Goal: Navigation & Orientation: Find specific page/section

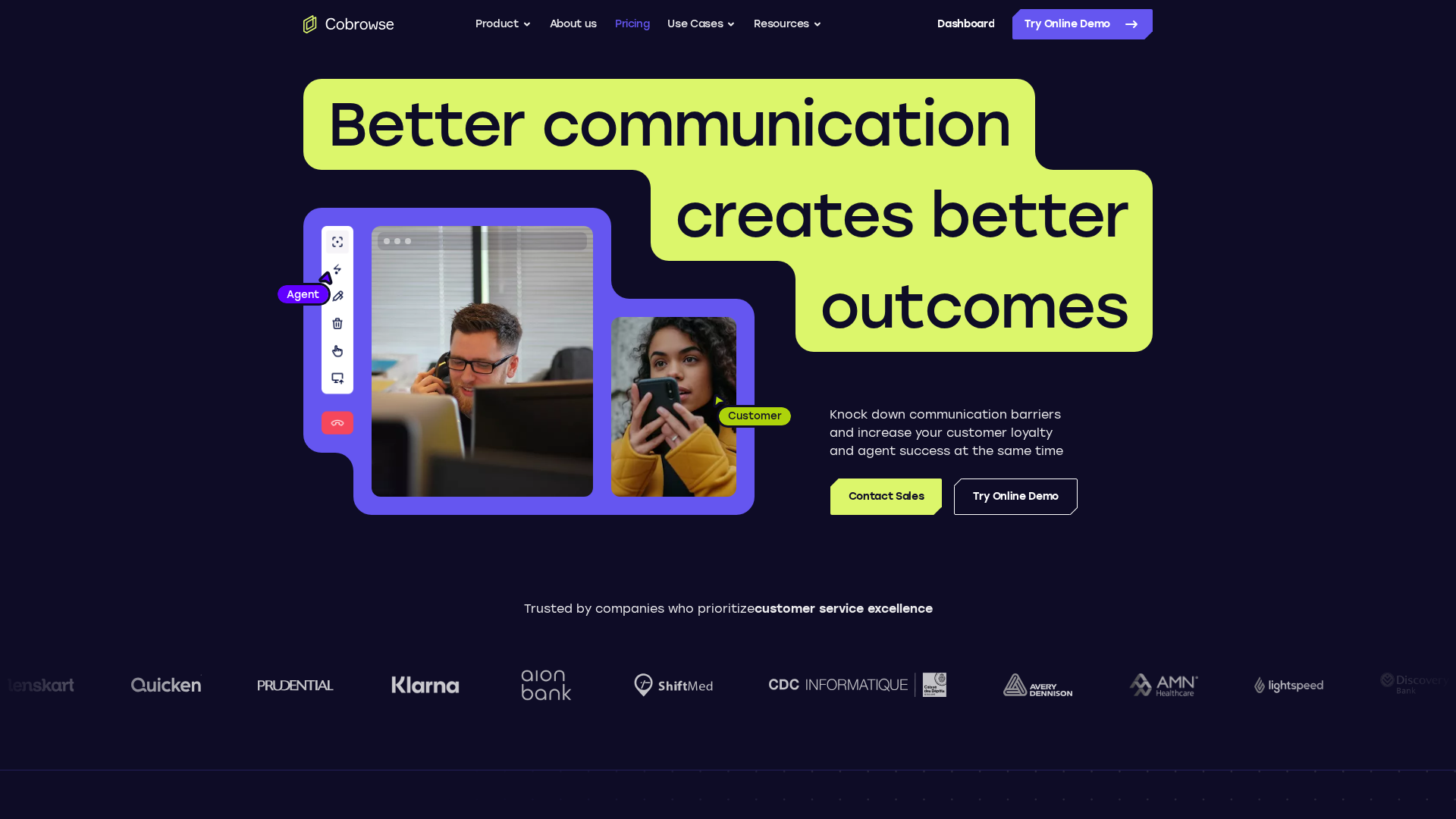
click at [636, 26] on link "Pricing" at bounding box center [633, 24] width 35 height 30
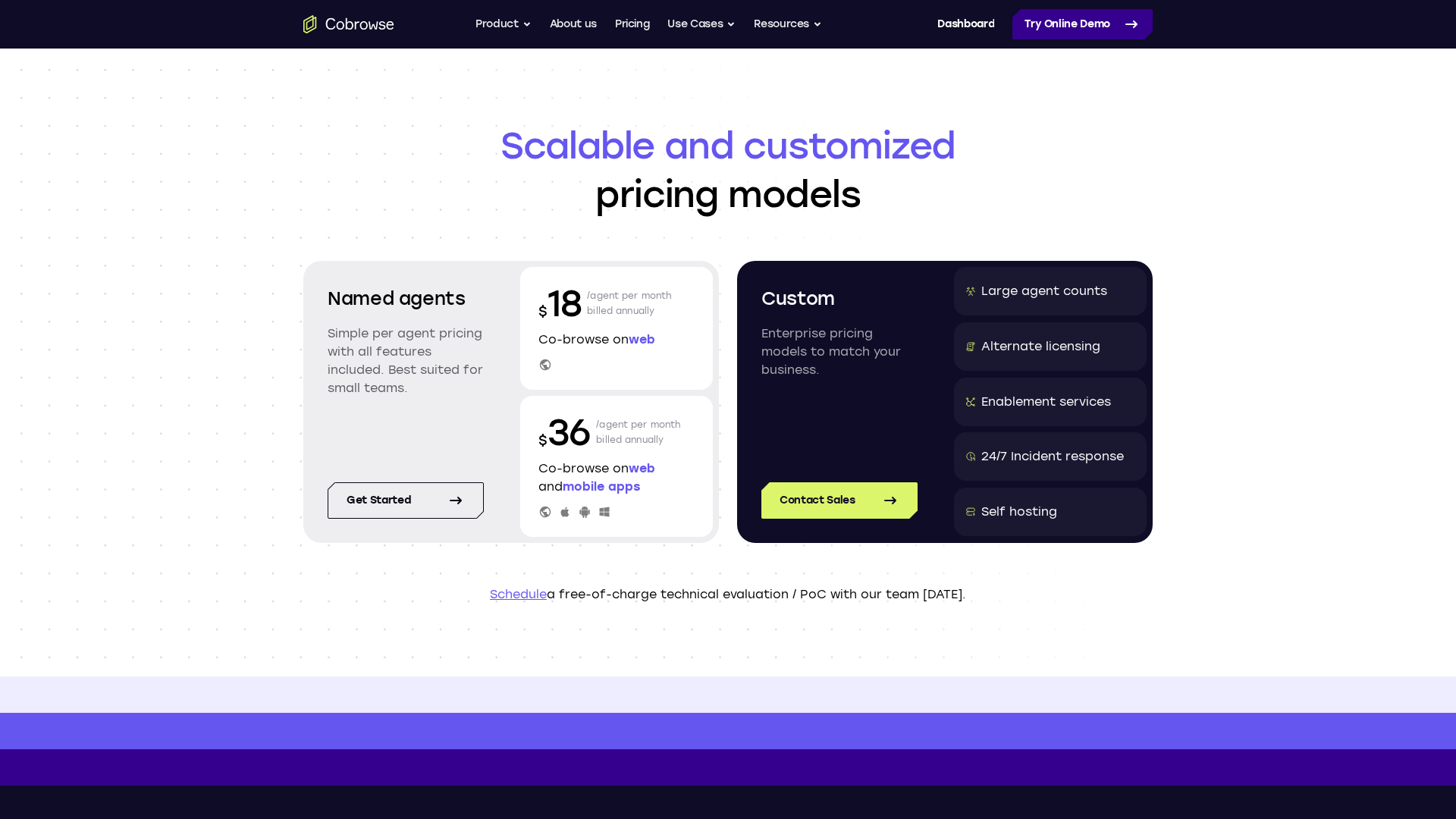
click at [1084, 24] on link "Try Online Demo" at bounding box center [1082, 24] width 140 height 30
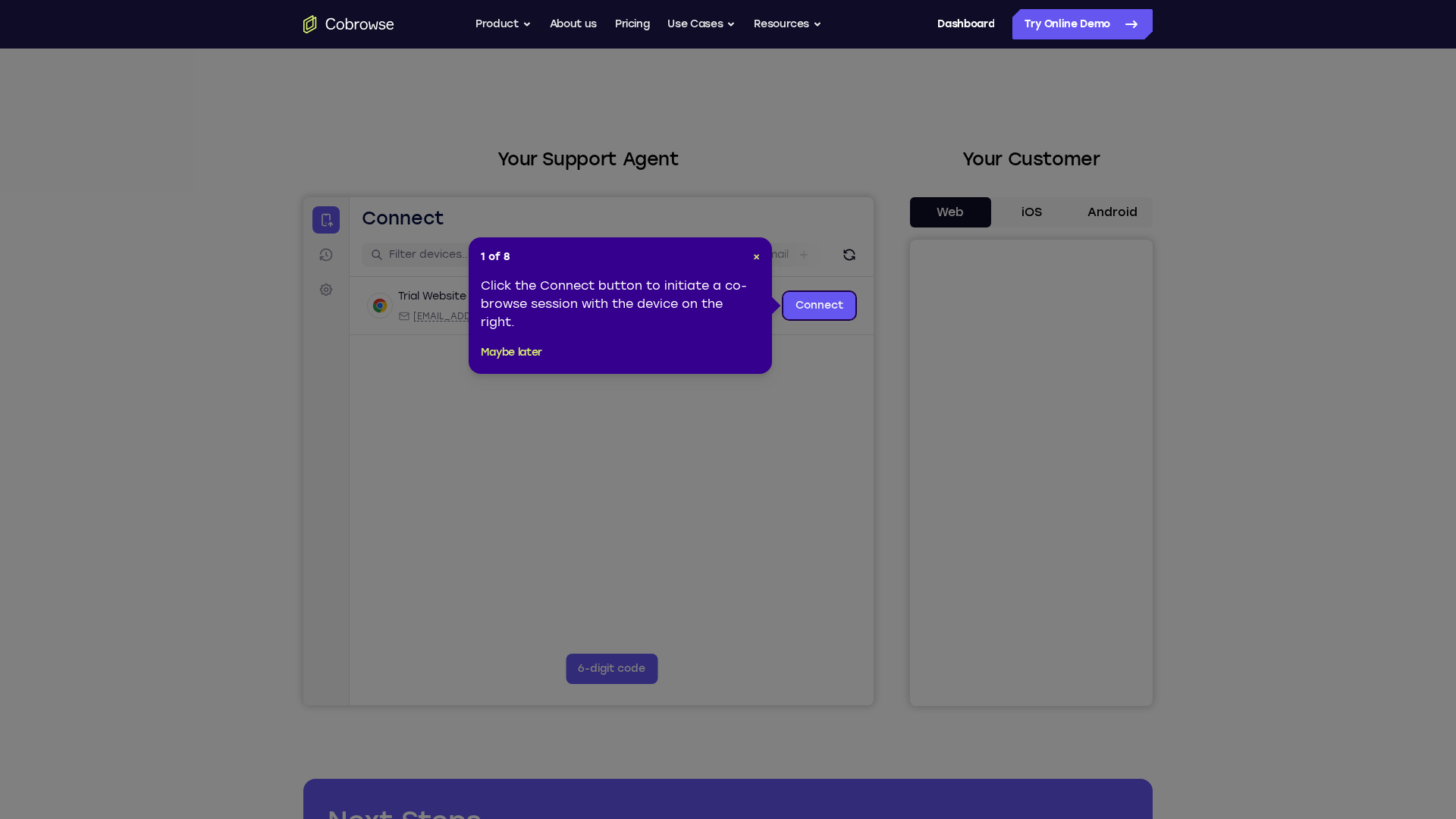
click at [1037, 216] on icon at bounding box center [728, 409] width 1456 height 819
click at [950, 21] on link "Dashboard" at bounding box center [965, 24] width 57 height 30
